Goal: Task Accomplishment & Management: Manage account settings

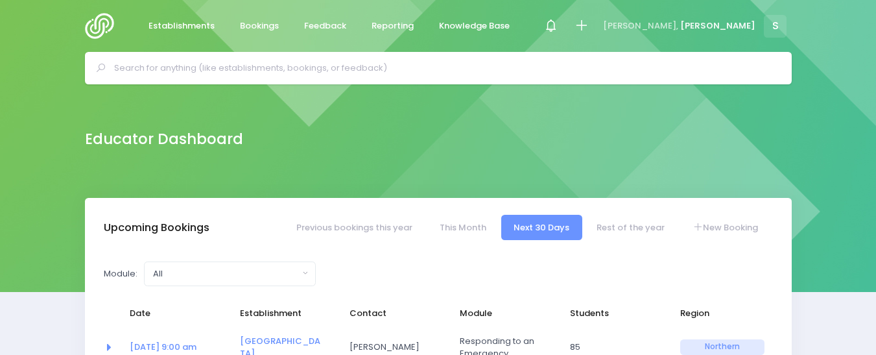
select select "5"
click at [99, 29] on img at bounding box center [103, 26] width 37 height 26
select select "5"
click at [552, 25] on span at bounding box center [550, 26] width 3 height 3
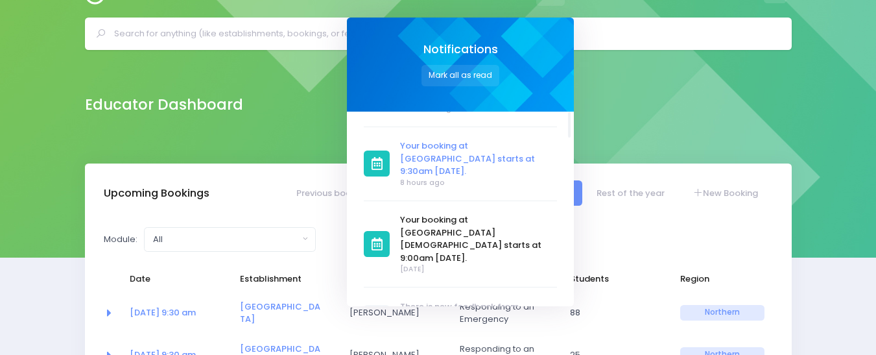
scroll to position [78, 0]
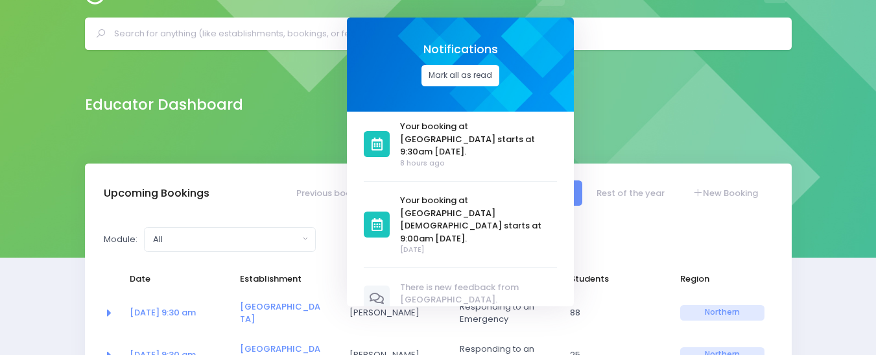
click at [499, 75] on button "Mark all as read" at bounding box center [460, 75] width 78 height 21
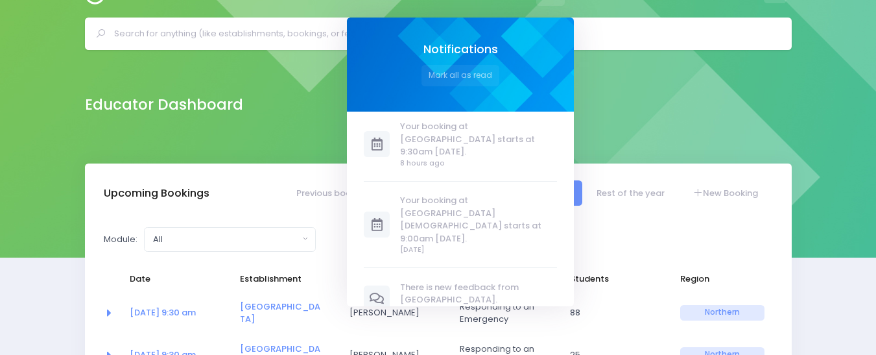
click at [745, 104] on div "Educator Dashboard" at bounding box center [438, 104] width 739 height 26
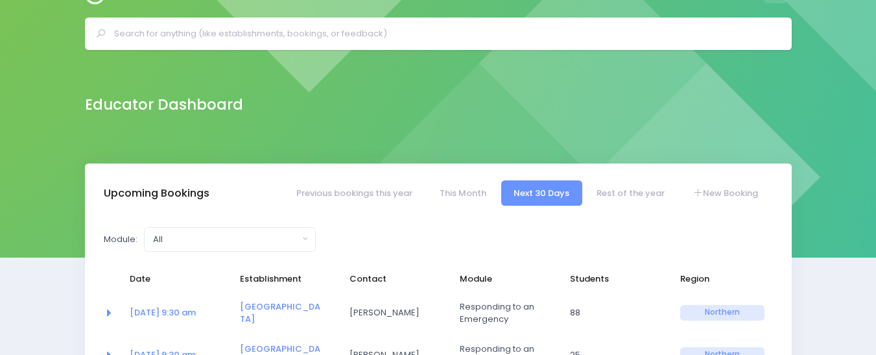
scroll to position [0, 0]
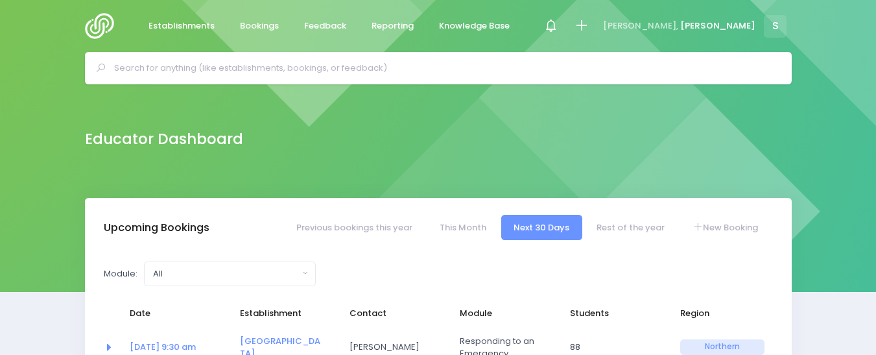
click at [156, 71] on input "text" at bounding box center [443, 67] width 659 height 19
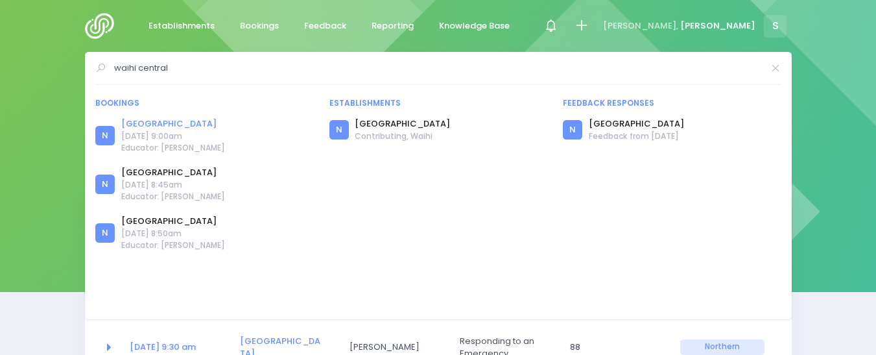
type input "waihi central"
click at [167, 123] on link "[GEOGRAPHIC_DATA]" at bounding box center [173, 123] width 104 height 13
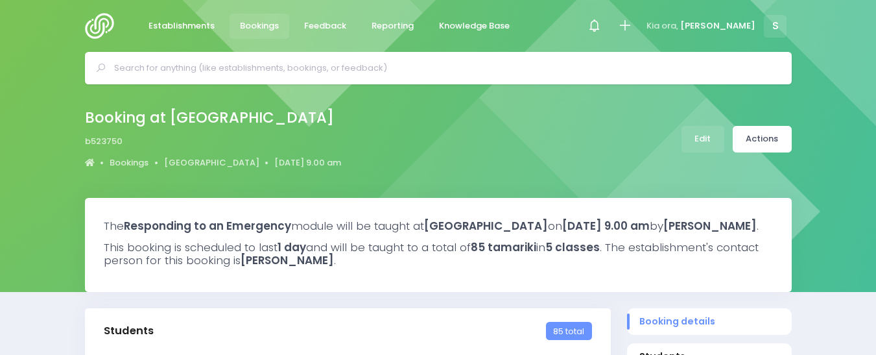
select select "5"
click at [694, 136] on link "Edit" at bounding box center [702, 139] width 43 height 27
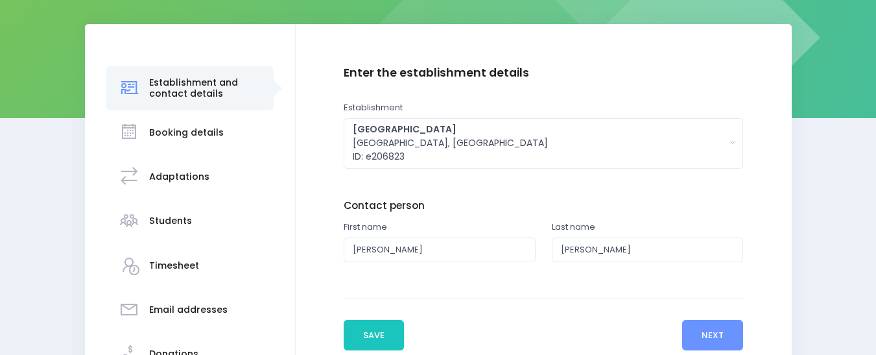
scroll to position [166, 0]
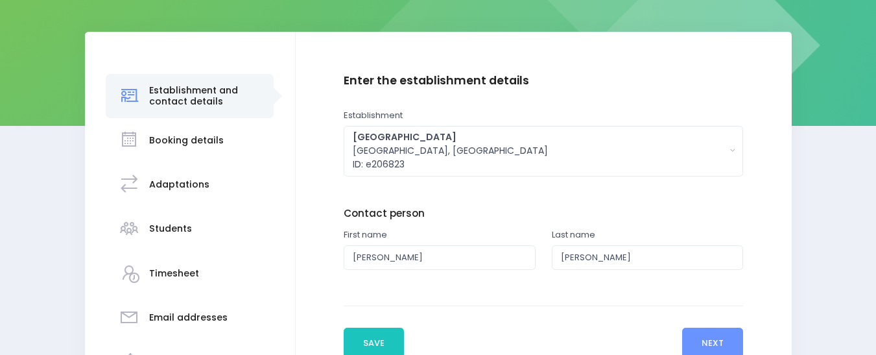
click at [183, 227] on h3 "Students" at bounding box center [170, 228] width 43 height 11
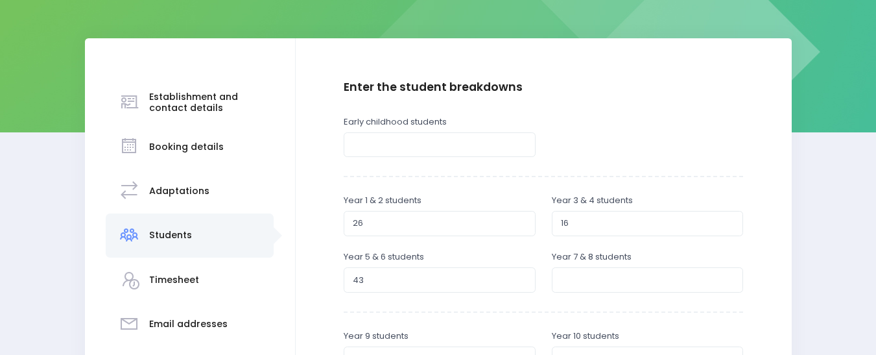
scroll to position [176, 0]
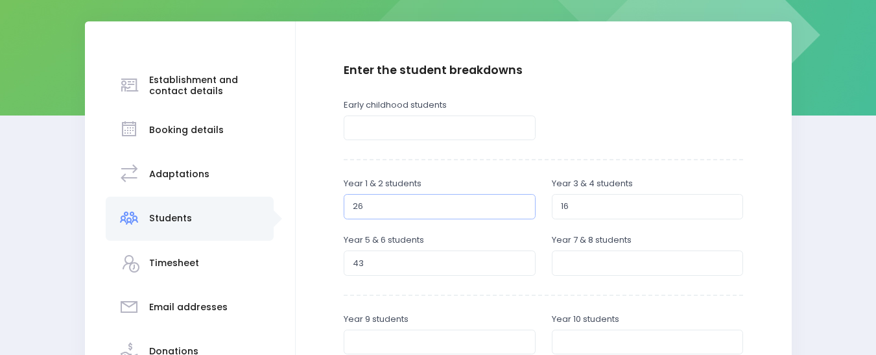
click at [521, 200] on input "27" at bounding box center [440, 206] width 192 height 25
click at [521, 200] on input "28" at bounding box center [440, 206] width 192 height 25
type input "29"
click at [521, 200] on input "29" at bounding box center [440, 206] width 192 height 25
type input "42"
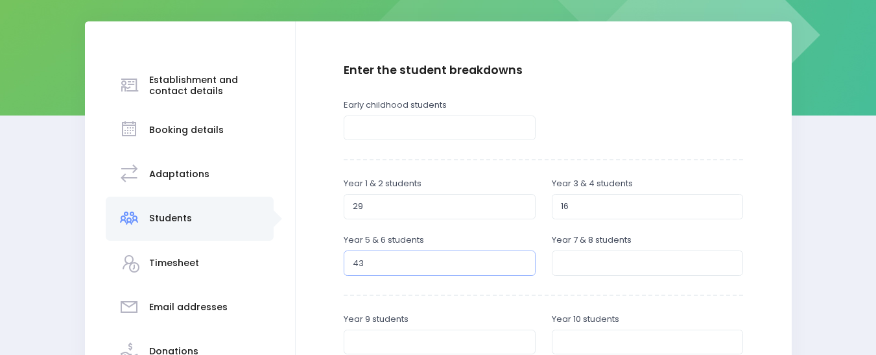
click at [521, 267] on input "42" at bounding box center [440, 262] width 192 height 25
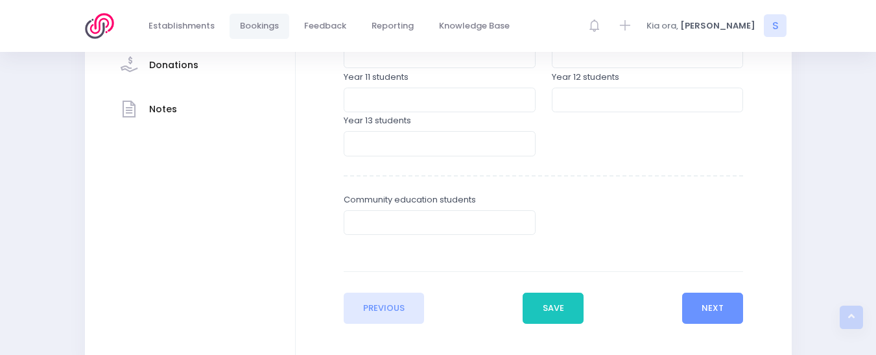
scroll to position [490, 0]
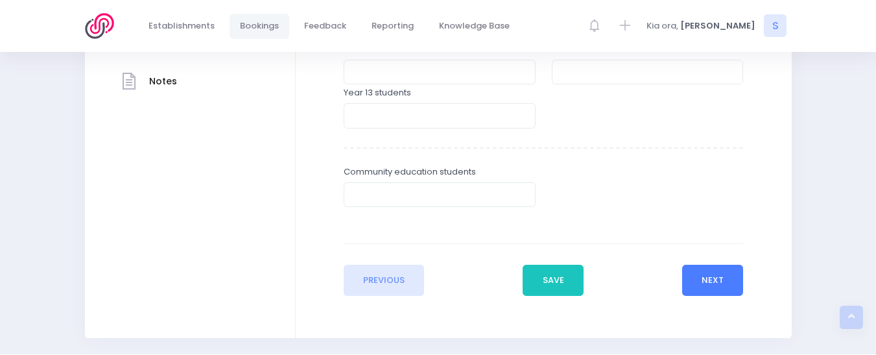
click at [731, 276] on button "Next" at bounding box center [713, 279] width 62 height 31
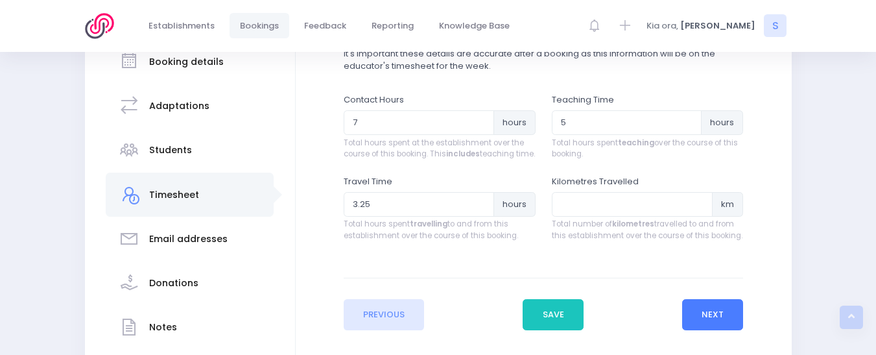
scroll to position [253, 0]
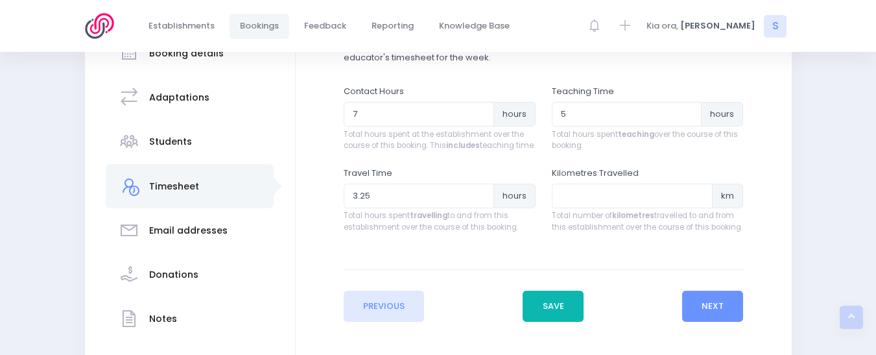
click at [548, 319] on button "Save" at bounding box center [552, 305] width 61 height 31
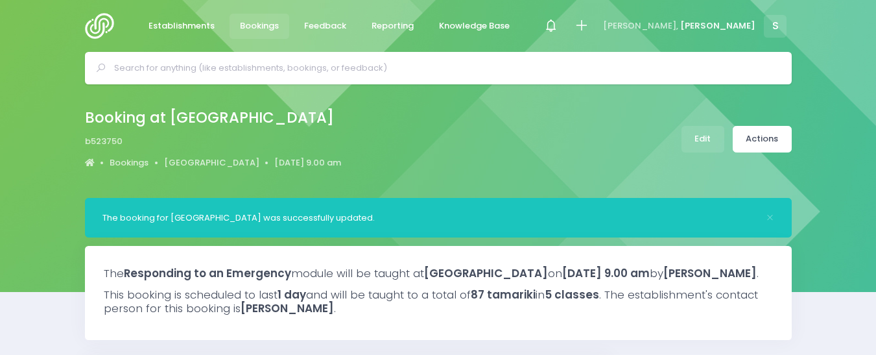
select select "5"
click at [766, 130] on link "Actions" at bounding box center [761, 139] width 59 height 27
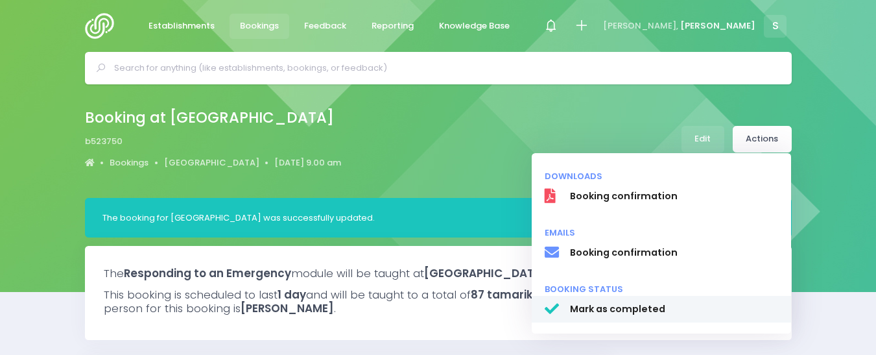
click at [609, 307] on span "Mark as completed" at bounding box center [673, 309] width 209 height 14
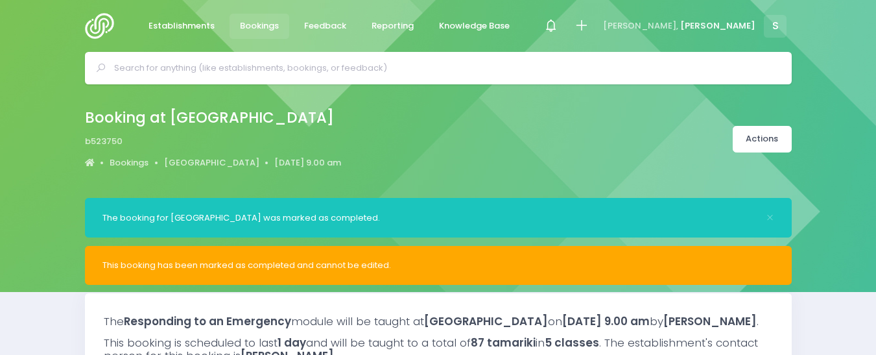
select select "5"
click at [136, 64] on input "text" at bounding box center [443, 67] width 659 height 19
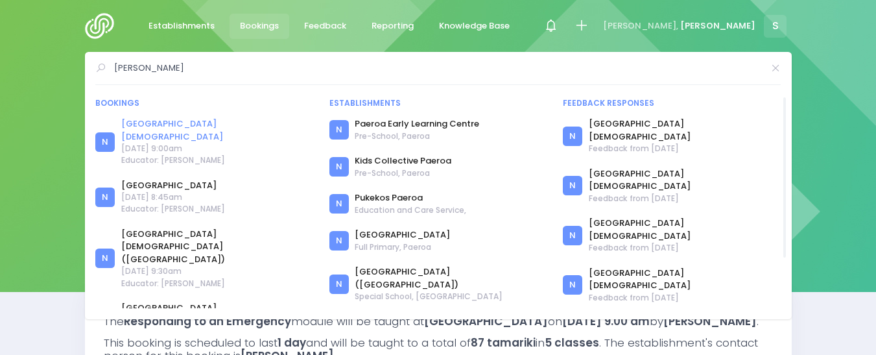
type input "[PERSON_NAME]"
click at [171, 123] on link "[GEOGRAPHIC_DATA][DEMOGRAPHIC_DATA]" at bounding box center [217, 129] width 192 height 25
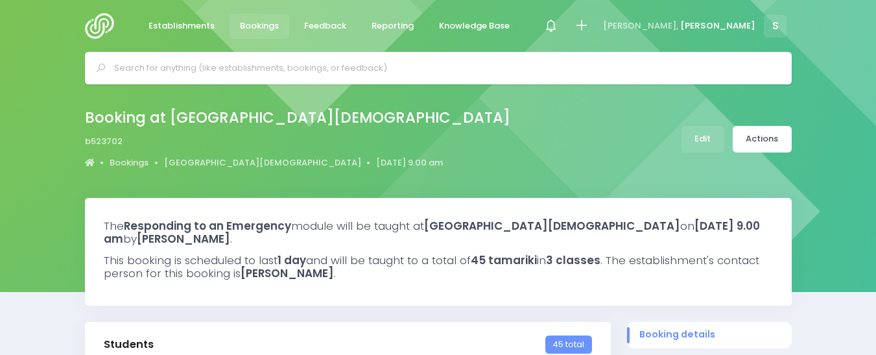
select select "5"
click at [705, 133] on link "Edit" at bounding box center [702, 139] width 43 height 27
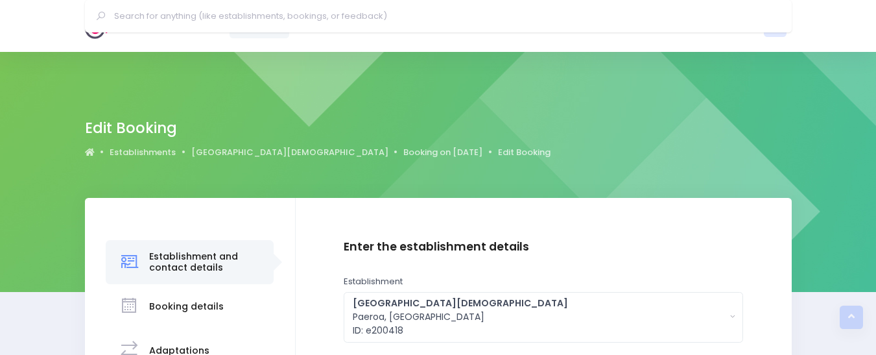
click at [875, 184] on html "Establishments Bookings Feedback Reporting Knowledge Base" at bounding box center [438, 177] width 876 height 355
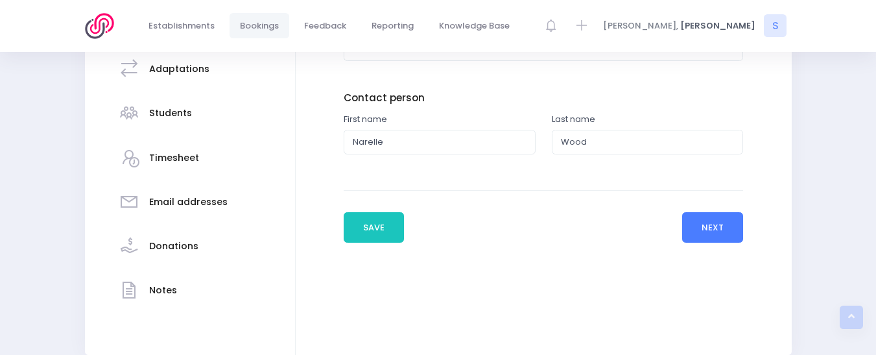
click at [718, 229] on button "Next" at bounding box center [713, 227] width 62 height 31
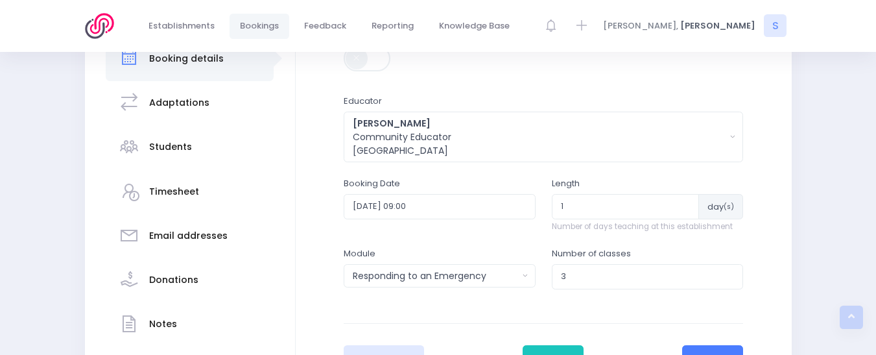
scroll to position [250, 0]
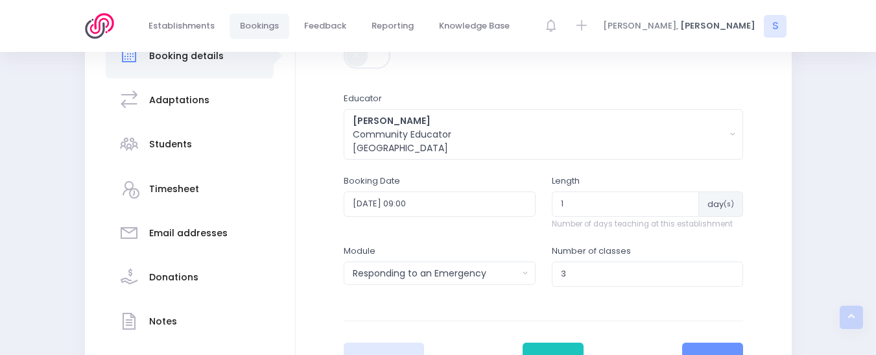
click at [181, 140] on h3 "Students" at bounding box center [170, 144] width 43 height 11
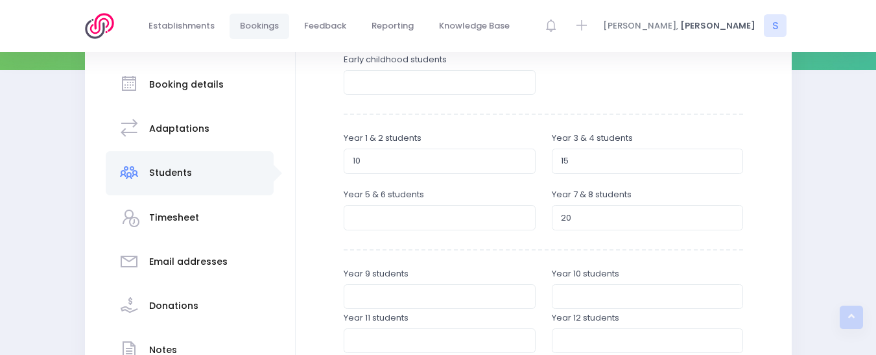
scroll to position [227, 0]
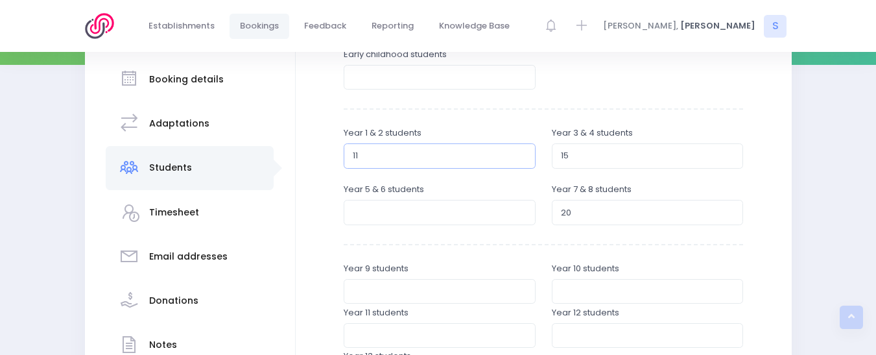
click at [521, 150] on input "11" at bounding box center [440, 155] width 192 height 25
click at [521, 150] on input "12" at bounding box center [440, 155] width 192 height 25
click at [521, 150] on input "13" at bounding box center [440, 155] width 192 height 25
click at [521, 150] on input "14" at bounding box center [440, 155] width 192 height 25
type input "15"
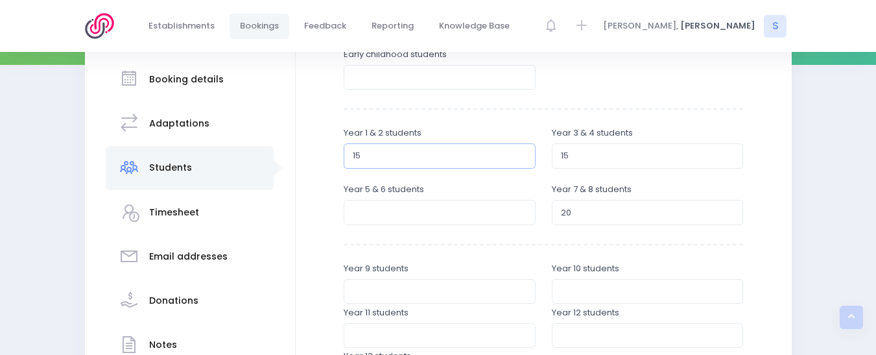
click at [521, 150] on input "15" at bounding box center [440, 155] width 192 height 25
click at [731, 159] on input "14" at bounding box center [648, 155] width 192 height 25
type input "13"
click at [731, 159] on input "13" at bounding box center [648, 155] width 192 height 25
type input "19"
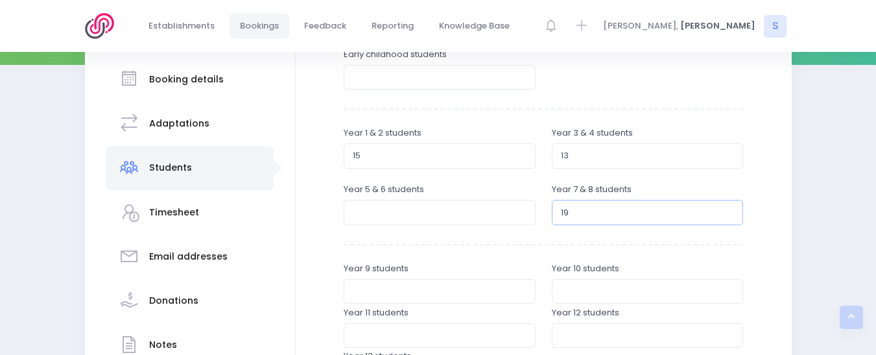
click at [729, 218] on input "19" at bounding box center [648, 212] width 192 height 25
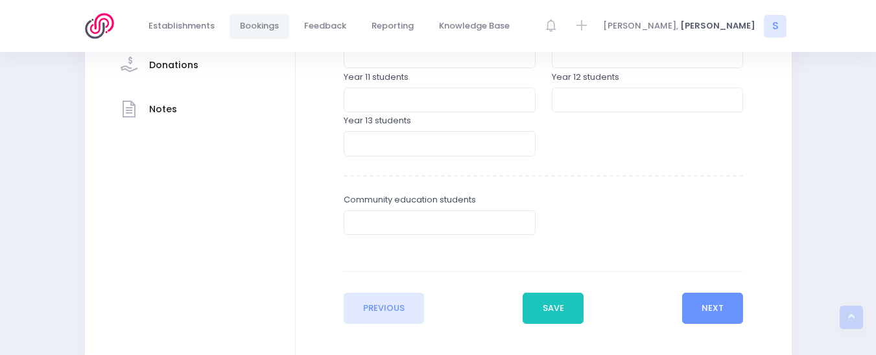
scroll to position [478, 0]
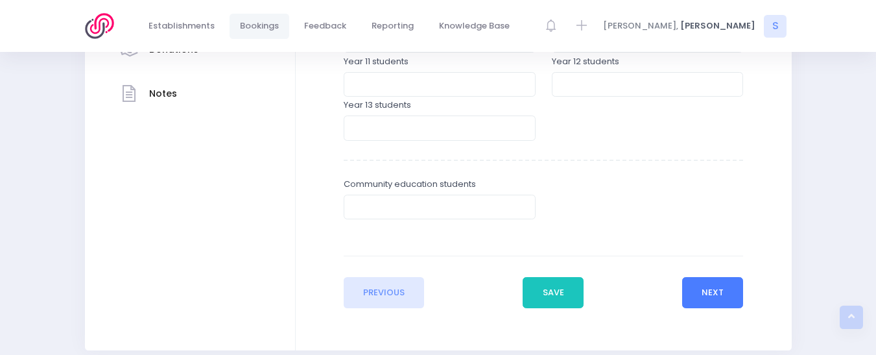
click at [704, 297] on button "Next" at bounding box center [713, 292] width 62 height 31
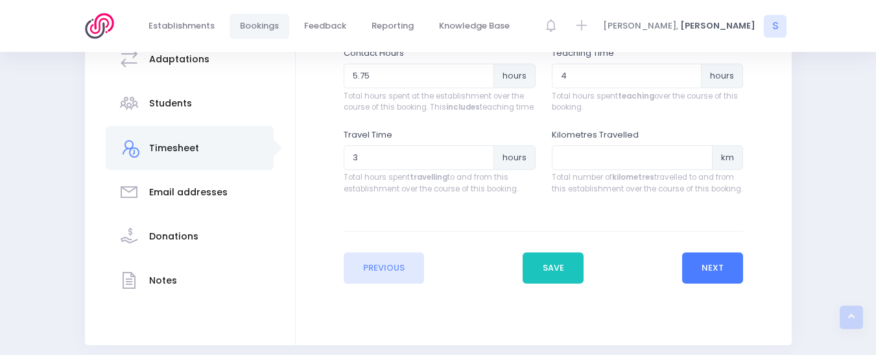
scroll to position [292, 0]
click at [480, 169] on input "2.75" at bounding box center [419, 156] width 150 height 25
type input "2.5"
click at [480, 169] on input "2.5" at bounding box center [419, 156] width 150 height 25
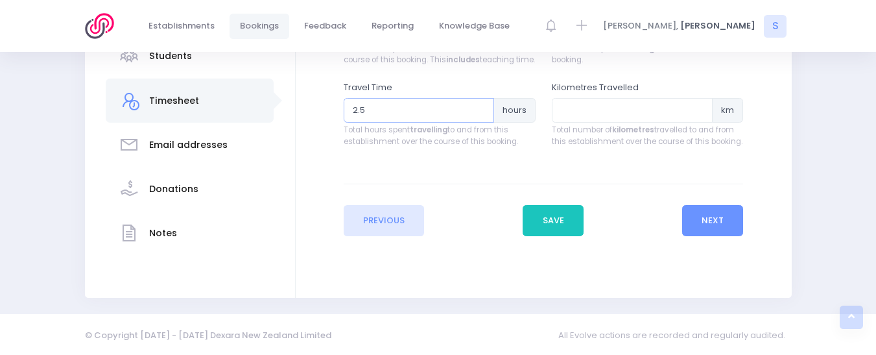
scroll to position [340, 0]
click at [551, 225] on button "Save" at bounding box center [552, 219] width 61 height 31
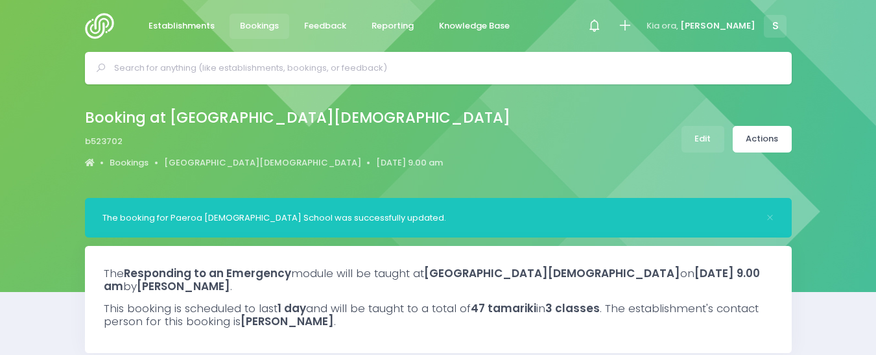
select select "5"
click at [760, 144] on link "Actions" at bounding box center [761, 139] width 59 height 27
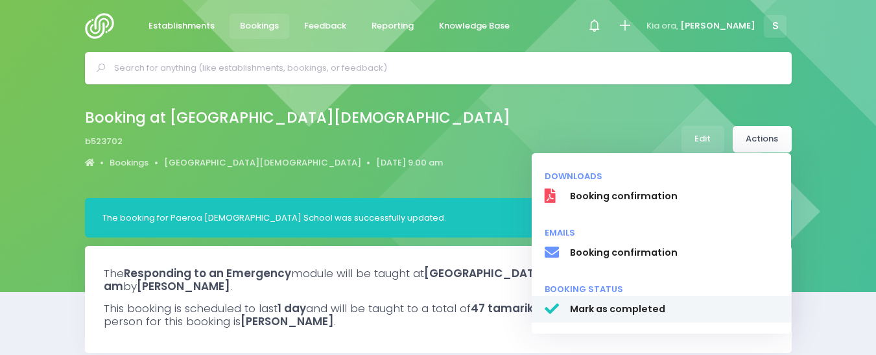
click at [606, 311] on span "Mark as completed" at bounding box center [673, 309] width 209 height 14
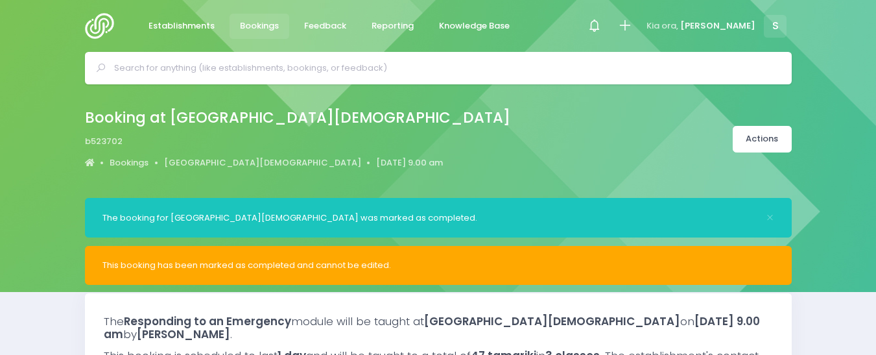
select select "5"
click at [95, 24] on img at bounding box center [103, 26] width 37 height 26
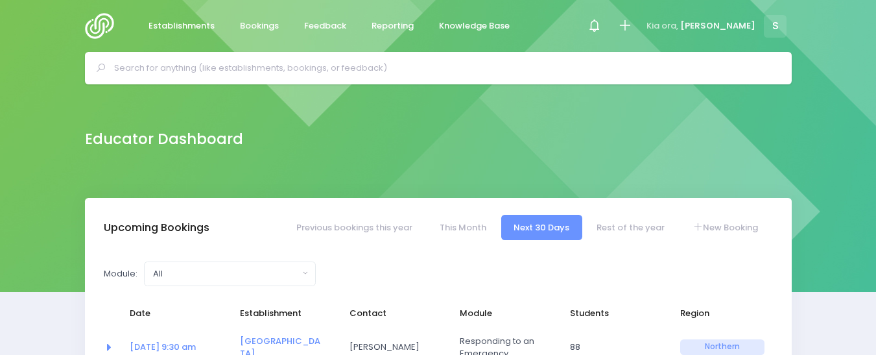
select select "5"
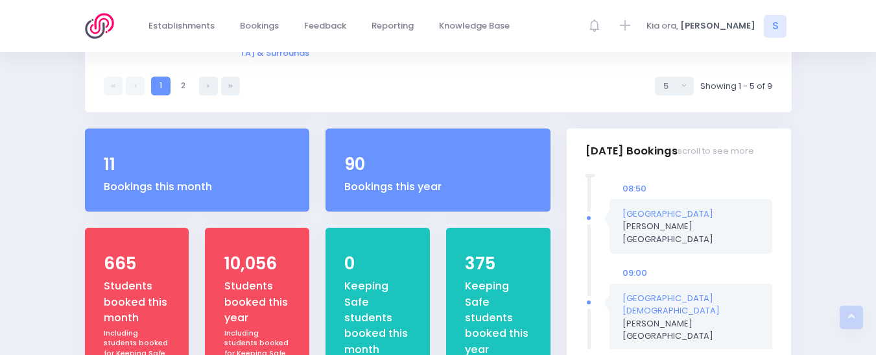
scroll to position [374, 0]
